Goal: Contribute content: Add original content to the website for others to see

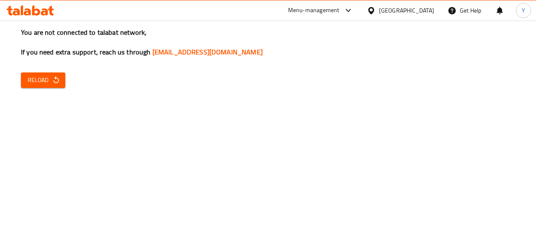
click at [483, 91] on div "You are not connected to talabat network, If you need extra support, reach us t…" at bounding box center [268, 122] width 536 height 245
click at [48, 74] on button "Reload" at bounding box center [43, 81] width 44 height 16
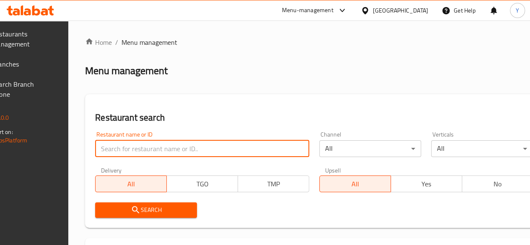
click at [161, 156] on input "search" at bounding box center [202, 148] width 214 height 17
type input "س"
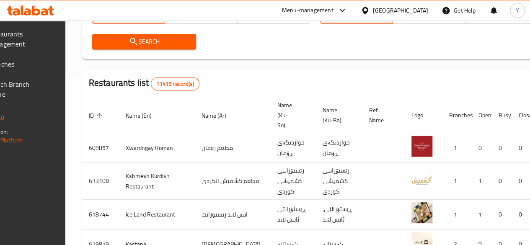
scroll to position [192, 0]
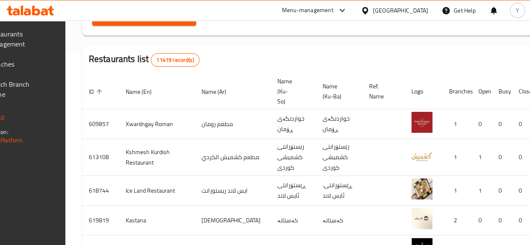
click at [182, 21] on div at bounding box center [265, 21] width 530 height 0
click at [182, 22] on span "Search" at bounding box center [144, 18] width 91 height 10
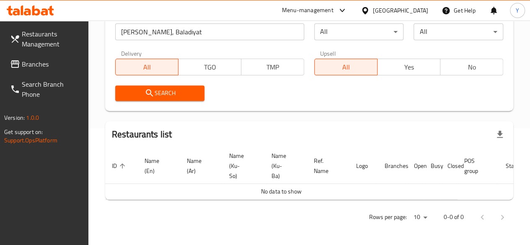
scroll to position [102, 0]
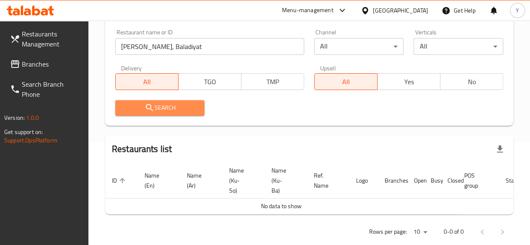
click at [160, 112] on span "Search" at bounding box center [160, 108] width 76 height 10
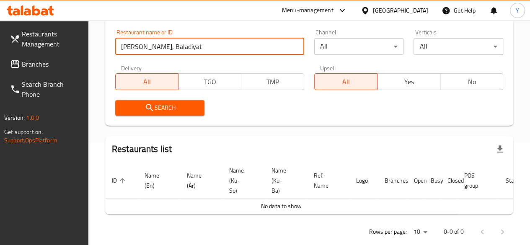
click at [184, 50] on input "[PERSON_NAME], Baladiyat" at bounding box center [209, 46] width 189 height 17
click button "Search" at bounding box center [160, 108] width 90 height 16
click at [184, 50] on input "[PERSON_NAME]," at bounding box center [209, 46] width 189 height 17
click button "Search" at bounding box center [160, 108] width 90 height 16
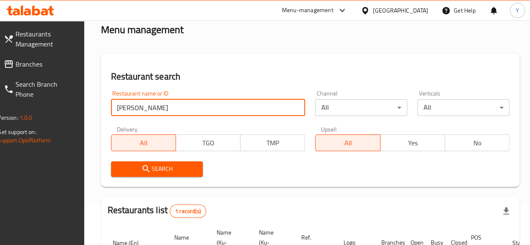
scroll to position [37, 0]
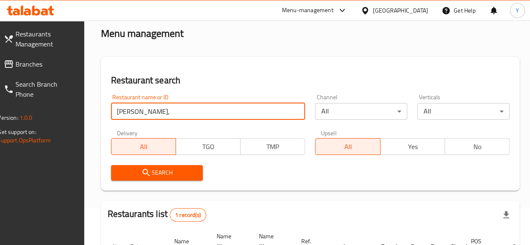
type input "[PERSON_NAME], Baladiyat"
click button "Search" at bounding box center [157, 173] width 92 height 16
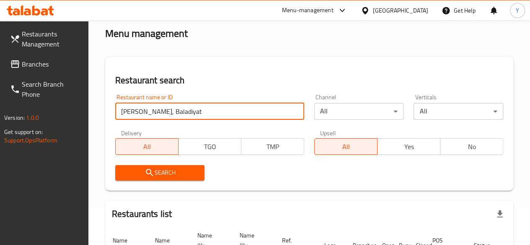
click at [183, 117] on input "[PERSON_NAME], Baladiyat" at bounding box center [209, 111] width 189 height 17
click button "Search" at bounding box center [160, 173] width 90 height 16
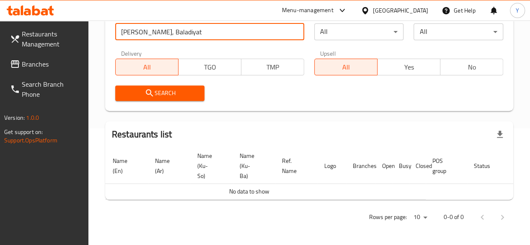
click at [199, 25] on input "[PERSON_NAME], Baladiyat" at bounding box center [209, 31] width 189 height 17
click at [194, 26] on input "[PERSON_NAME], Baladiyat" at bounding box center [209, 31] width 189 height 17
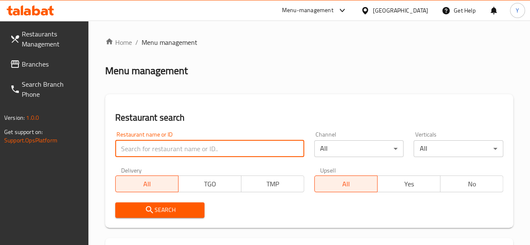
click at [44, 62] on span "Branches" at bounding box center [52, 64] width 60 height 10
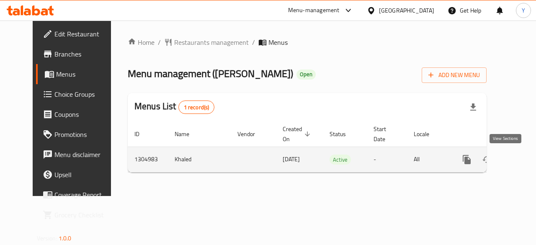
click at [523, 155] on icon "enhanced table" at bounding box center [528, 160] width 10 height 10
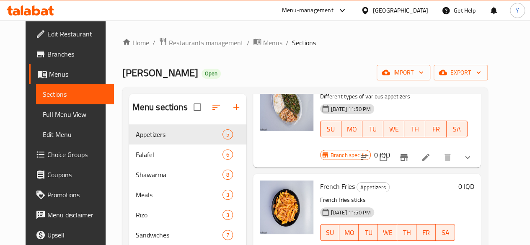
scroll to position [88, 0]
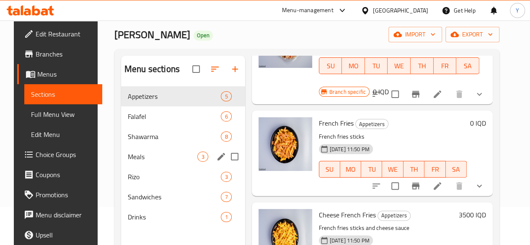
scroll to position [40, 0]
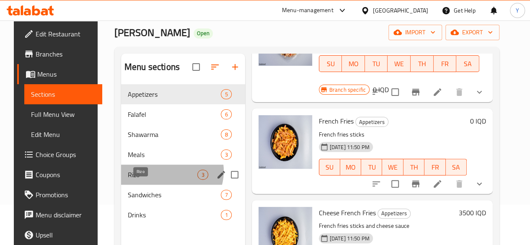
click at [162, 180] on span "Rizo" at bounding box center [163, 175] width 70 height 10
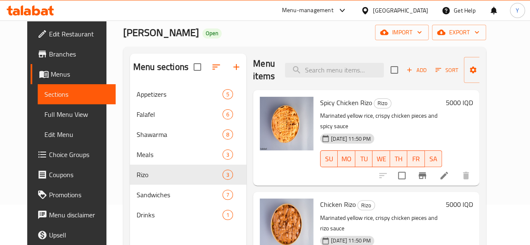
scroll to position [3, 0]
click at [473, 102] on h6 "5000 IQD" at bounding box center [458, 103] width 27 height 12
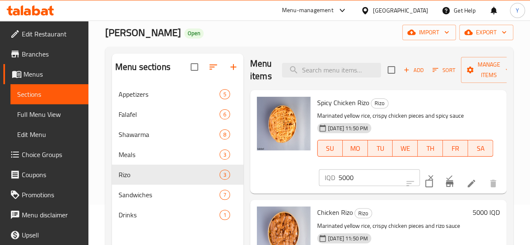
click at [339, 181] on input "5000" at bounding box center [379, 177] width 81 height 17
type input "5500"
click at [446, 177] on icon "ok" at bounding box center [449, 178] width 6 height 5
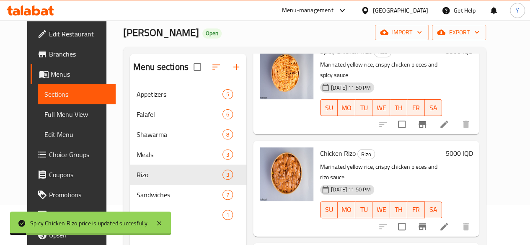
scroll to position [57, 0]
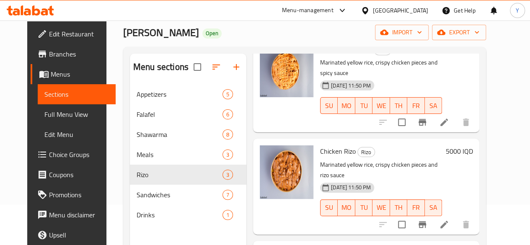
click at [473, 145] on h6 "5000 IQD" at bounding box center [458, 151] width 27 height 12
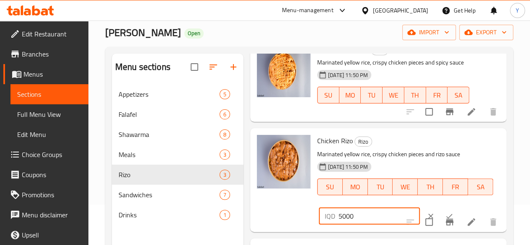
click at [339, 217] on input "5000" at bounding box center [379, 216] width 81 height 17
type input "5500"
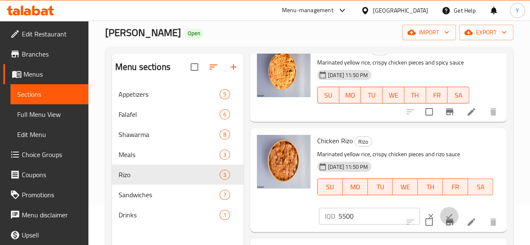
click at [445, 213] on icon "ok" at bounding box center [449, 216] width 8 height 8
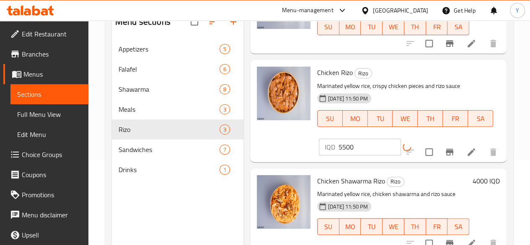
scroll to position [63, 0]
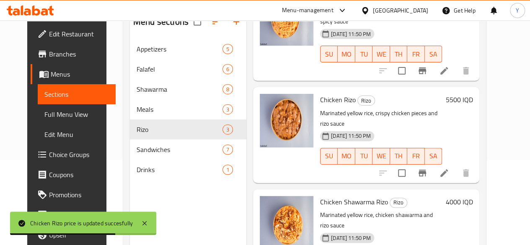
click at [473, 196] on h6 "4000 IQD" at bounding box center [458, 202] width 27 height 12
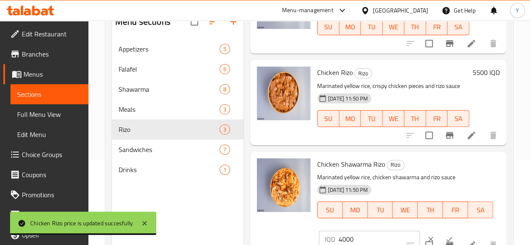
scroll to position [81, 0]
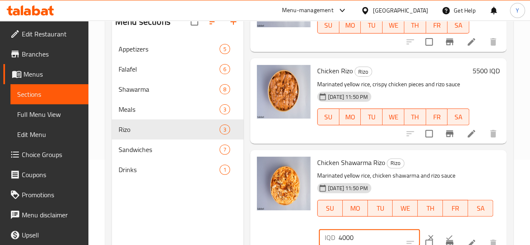
click at [339, 236] on input "4000" at bounding box center [379, 237] width 81 height 17
type input "5500"
click at [440, 233] on button "ok" at bounding box center [449, 237] width 18 height 18
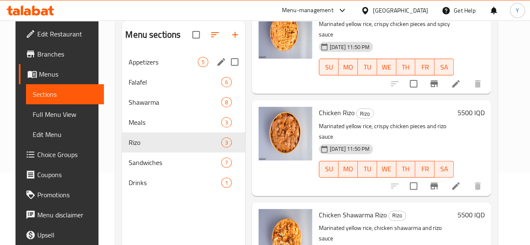
scroll to position [61, 0]
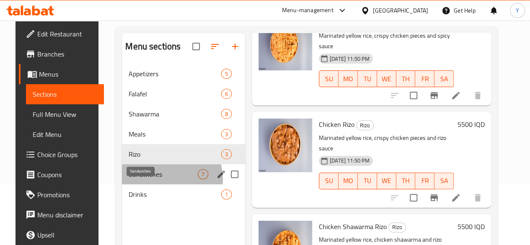
click at [158, 179] on span "Sandwiches" at bounding box center [163, 174] width 69 height 10
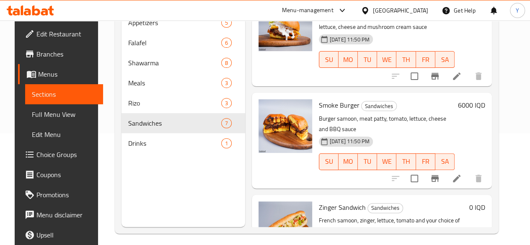
scroll to position [117, 0]
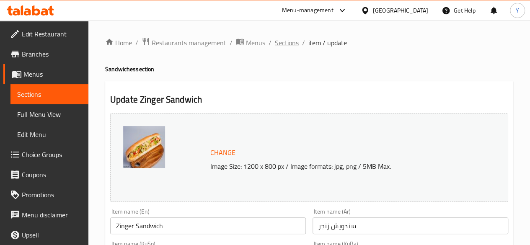
click at [291, 45] on span "Sections" at bounding box center [287, 43] width 24 height 10
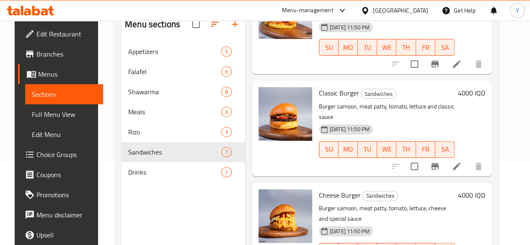
scroll to position [85, 0]
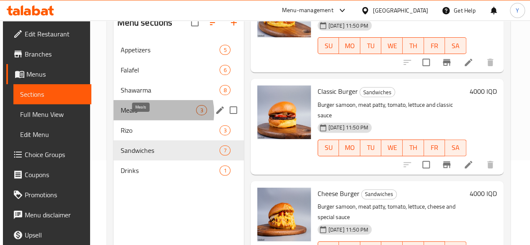
click at [151, 115] on span "Meals" at bounding box center [158, 110] width 76 height 10
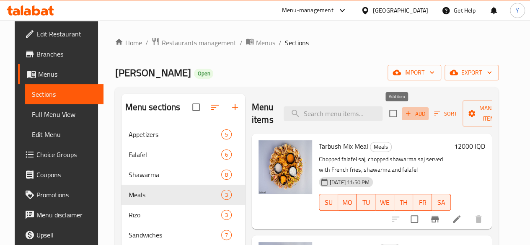
click at [404, 114] on span "Add" at bounding box center [415, 114] width 23 height 10
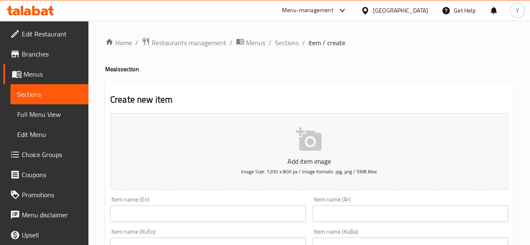
click at [291, 40] on span "Sections" at bounding box center [287, 43] width 24 height 10
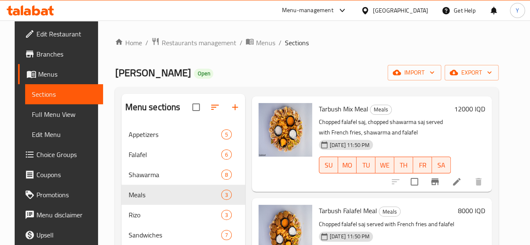
scroll to position [38, 0]
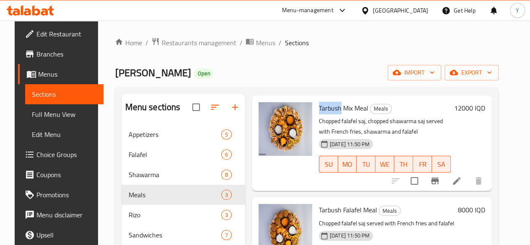
drag, startPoint x: 285, startPoint y: 109, endPoint x: 306, endPoint y: 109, distance: 21.4
click at [319, 109] on span "Tarbush Mix Meal" at bounding box center [343, 108] width 49 height 13
copy span "Tarbush"
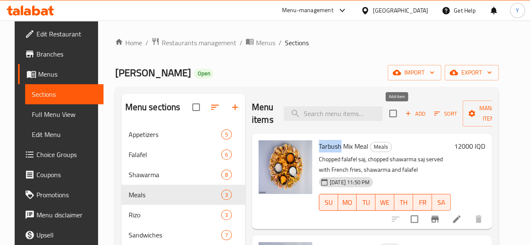
click at [405, 114] on span "Add" at bounding box center [415, 114] width 23 height 10
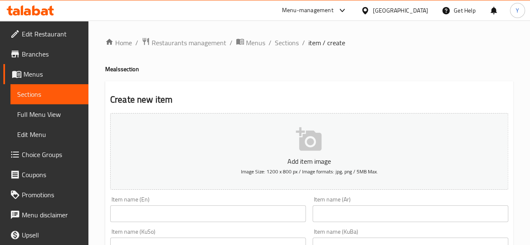
click at [177, 212] on input "text" at bounding box center [208, 213] width 196 height 17
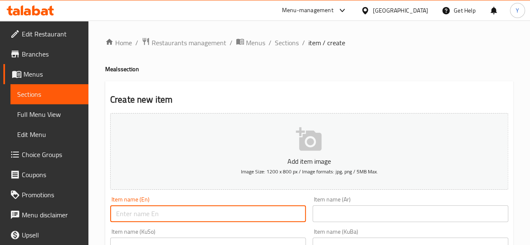
paste input "Tarbush"
paste input "Meat Meal"
click at [138, 213] on input "TarbushMeat Meal" at bounding box center [208, 213] width 196 height 17
type input "Tarbush Meat Meal"
click at [369, 213] on input "text" at bounding box center [411, 213] width 196 height 17
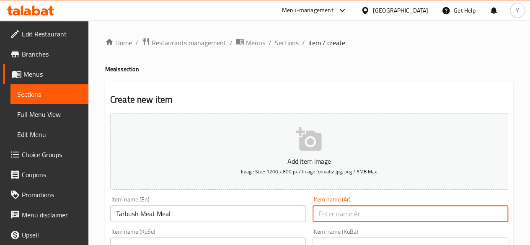
paste input "وجبة طربوش لحم"
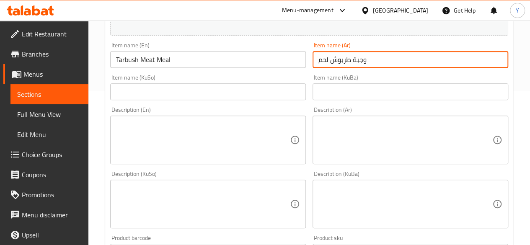
scroll to position [164, 0]
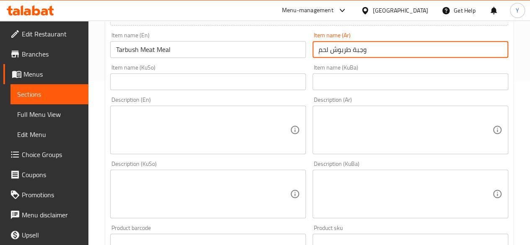
type input "وجبة طربوش لحم"
click at [142, 128] on textarea at bounding box center [203, 130] width 174 height 40
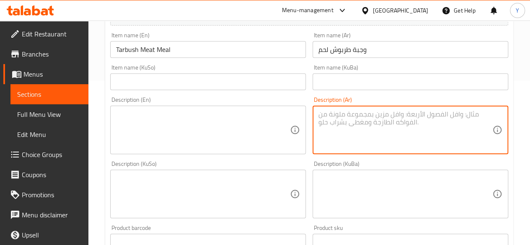
click at [323, 124] on textarea at bounding box center [405, 130] width 174 height 40
click at [192, 125] on textarea at bounding box center [203, 130] width 174 height 40
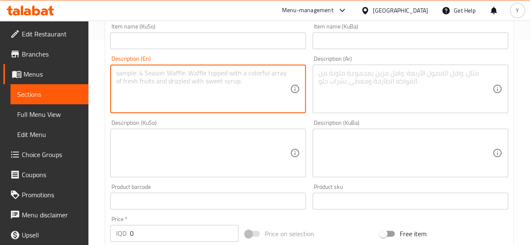
scroll to position [206, 0]
click at [170, 149] on textarea at bounding box center [203, 153] width 174 height 40
click at [171, 96] on textarea at bounding box center [203, 89] width 174 height 40
paste textarea "Iraqi Beef Saj (4 sliced pieces) Potatoes (likely French fries) Spicy Sauce Sau…"
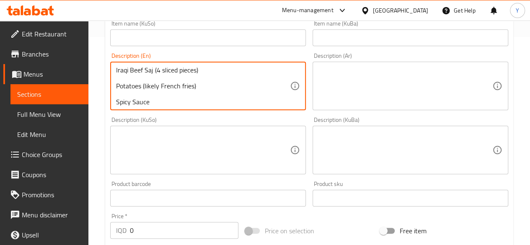
scroll to position [208, 0]
click at [142, 80] on textarea "Iraqi Beef Saj (4 sliced pieces) Potatoes (likely French fries) Spicy Sauce Sau…" at bounding box center [203, 87] width 174 height 40
click at [122, 76] on textarea "Iraqi Beef Saj (4 sliced pieces) Potatoes (likely French fries) Spicy Sauce Sau…" at bounding box center [203, 87] width 174 height 40
click at [117, 86] on textarea "Iraqi Beef Saj (4 sliced pieces) Potatoes (likely French fries) Spicy Sauce Sau…" at bounding box center [203, 87] width 174 height 40
click at [116, 88] on textarea "Iraqi Beef Saj (4 sliced pieces),Potatoes (likely French fries) Spicy Sauce Sau…" at bounding box center [203, 87] width 174 height 40
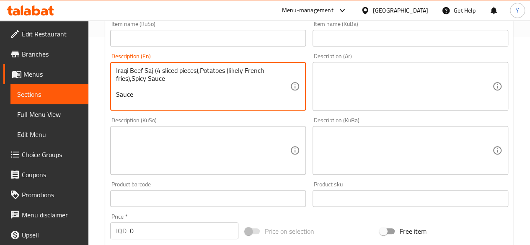
click at [117, 92] on textarea "Iraqi Beef Saj (4 sliced pieces),Potatoes (likely French fries),Spicy Sauce Sau…" at bounding box center [203, 87] width 174 height 40
click at [132, 78] on textarea "Iraqi Beef Saj (4 sliced pieces),Potatoes (likely French fries),Spicy Sauce, Sa…" at bounding box center [203, 87] width 174 height 40
click at [117, 93] on textarea "Iraqi Beef Saj (4 sliced pieces),Potatoes (likely French fries), Spicy Sauce, S…" at bounding box center [203, 87] width 174 height 40
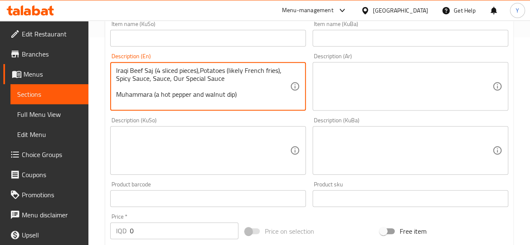
click at [117, 94] on textarea "Iraqi Beef Saj (4 sliced pieces),Potatoes (likely French fries), Spicy Sauce, S…" at bounding box center [203, 87] width 174 height 40
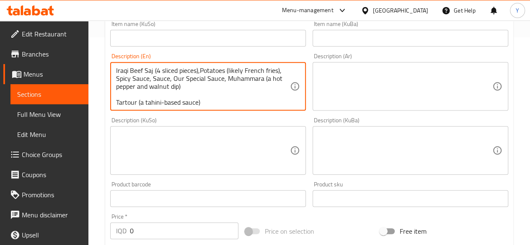
click at [117, 103] on textarea "Iraqi Beef Saj (4 sliced pieces),Potatoes (likely French fries), Spicy Sauce, S…" at bounding box center [203, 87] width 174 height 40
type textarea "Iraqi Beef Saj (4 sliced pieces),Potatoes (likely French fries), Spicy Sauce, S…"
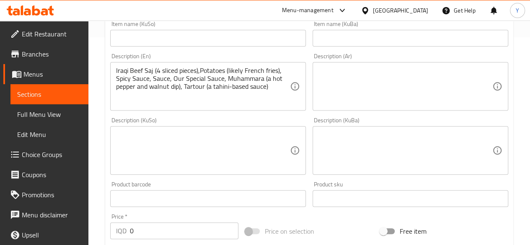
click at [317, 76] on div "Description (Ar)" at bounding box center [411, 86] width 196 height 49
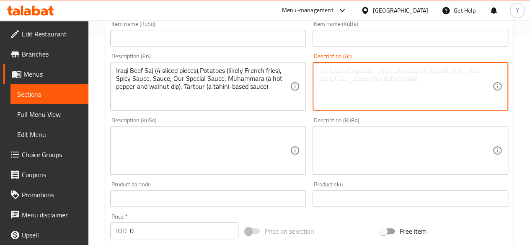
paste textarea "وجبة طربوش لحم صاج لحم عراقي 4 قطع مقطعة ، بطاطا ، سبايسي ، صاص ، صوصنا الخاص ،…"
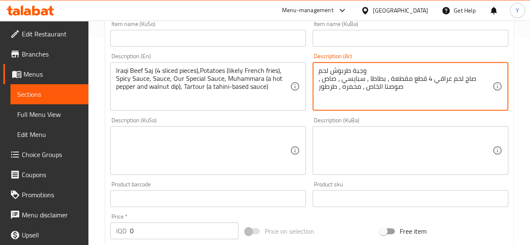
drag, startPoint x: 368, startPoint y: 70, endPoint x: 313, endPoint y: 70, distance: 55.3
click at [313, 70] on div "وجبة طربوش لحم صاج لحم عراقي 4 قطع مقطعة ، بطاطا ، سبايسي ، صاص ، صوصنا الخاص ،…" at bounding box center [411, 86] width 196 height 49
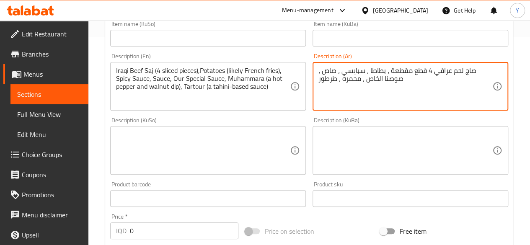
click at [475, 75] on textarea "صاج لحم عراقي 4 قطع مقطعة ، بطاطا ، سبايسي ، صاص ، صوصنا الخاص ، محمره ، طرطور" at bounding box center [405, 87] width 174 height 40
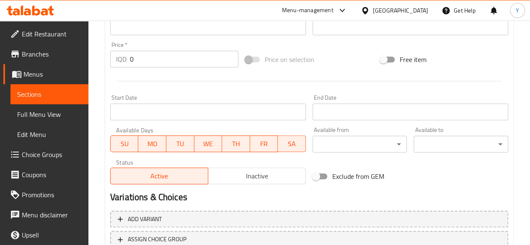
scroll to position [378, 0]
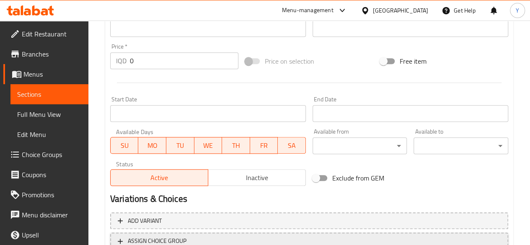
type textarea "صاج لحم عراقي 4 قطع مقطعة ، بطاطا ، سبايسي ، صاص ، صوصنا الخاص ، محمره ، طرطور"
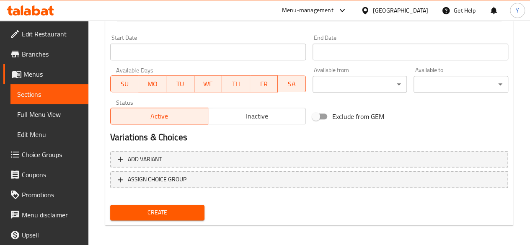
scroll to position [374, 0]
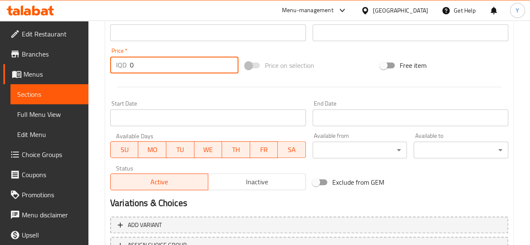
drag, startPoint x: 122, startPoint y: 62, endPoint x: 117, endPoint y: 62, distance: 4.6
click at [117, 62] on div "IQD 0 Price *" at bounding box center [174, 65] width 128 height 17
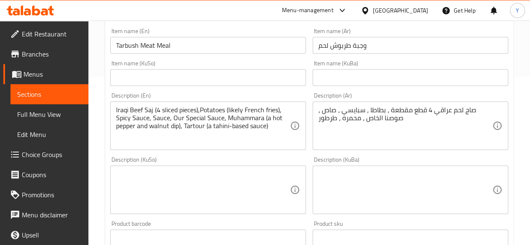
scroll to position [166, 0]
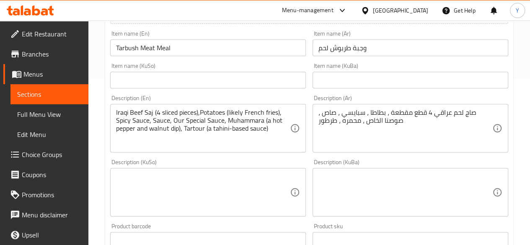
type input "18"
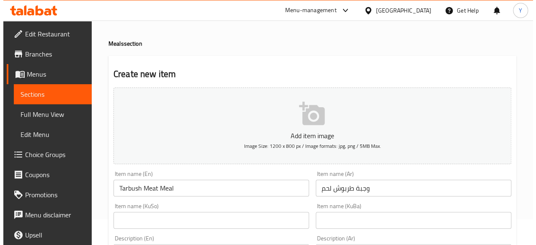
scroll to position [25, 0]
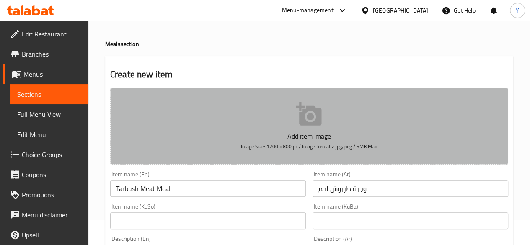
click at [305, 112] on icon "button" at bounding box center [309, 113] width 26 height 23
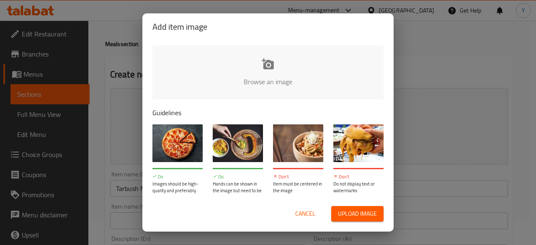
type input "C:\fakepath\WhatsApp Image 2025-08-25 at 19.23.03_492826ef.jpg"
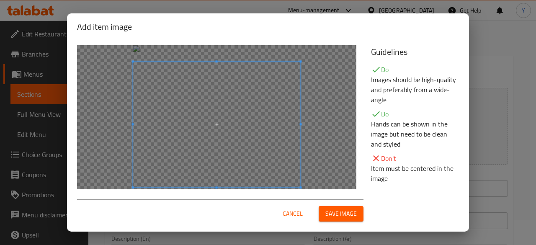
click at [264, 96] on span at bounding box center [217, 125] width 168 height 126
click at [220, 40] on div "Reset Zoom Rotate" at bounding box center [219, 141] width 294 height 202
click at [246, 111] on span at bounding box center [217, 122] width 168 height 126
click at [306, 122] on div at bounding box center [217, 124] width 280 height 159
click at [217, 50] on div at bounding box center [217, 124] width 280 height 159
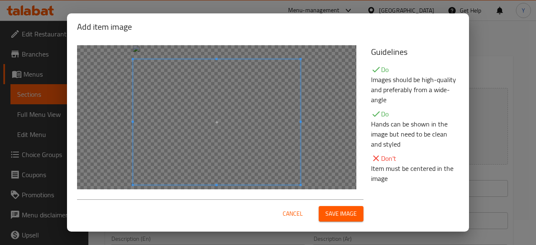
click at [300, 209] on span "Cancel" at bounding box center [293, 214] width 20 height 10
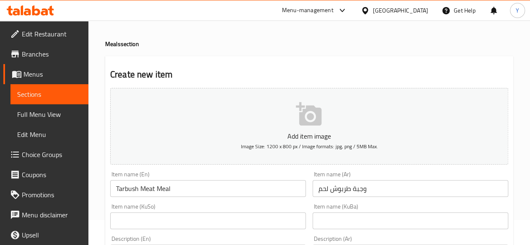
click at [299, 104] on icon "button" at bounding box center [309, 114] width 27 height 27
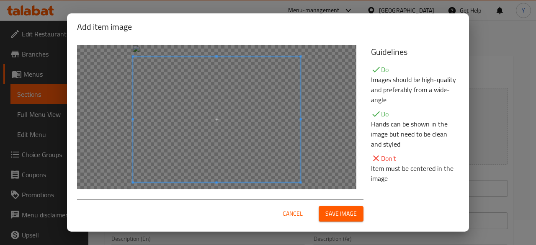
click at [259, 78] on span at bounding box center [217, 120] width 168 height 126
click at [217, 57] on span at bounding box center [217, 56] width 2 height 2
click at [217, 185] on div at bounding box center [217, 124] width 280 height 159
click at [216, 182] on span at bounding box center [217, 182] width 2 height 2
click at [216, 185] on div at bounding box center [217, 124] width 280 height 159
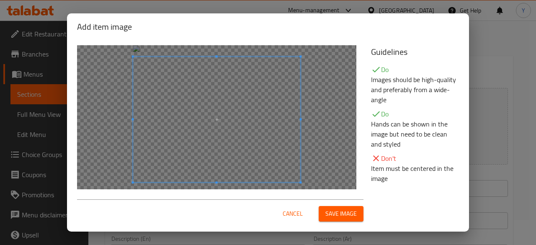
click at [310, 120] on div at bounding box center [217, 124] width 280 height 159
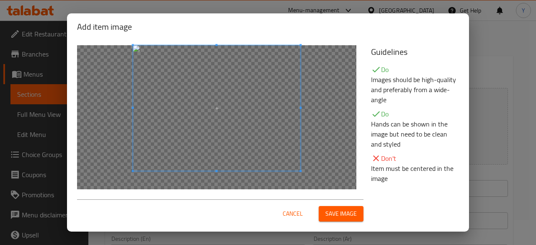
click at [285, 149] on div at bounding box center [217, 124] width 280 height 159
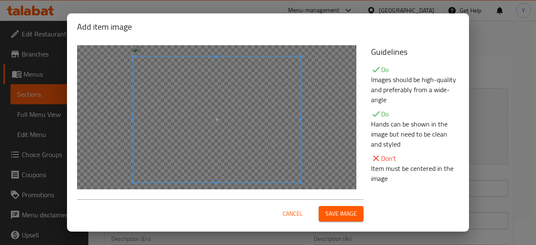
click at [253, 149] on span at bounding box center [217, 120] width 168 height 126
click at [257, 126] on span at bounding box center [217, 120] width 168 height 126
click at [248, 122] on span at bounding box center [217, 122] width 168 height 126
click at [215, 44] on div "Reset Zoom Rotate" at bounding box center [219, 141] width 294 height 202
click at [217, 59] on span at bounding box center [217, 59] width 2 height 2
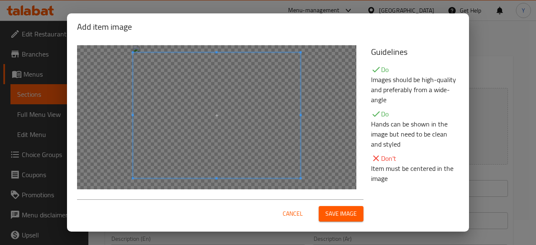
click at [246, 89] on span at bounding box center [217, 115] width 168 height 126
click at [213, 195] on div "Add item image Reset Zoom Rotate Guidelines Do Images should be high-quality an…" at bounding box center [268, 122] width 402 height 218
click at [295, 212] on span "Cancel" at bounding box center [293, 214] width 20 height 10
